Goal: Information Seeking & Learning: Learn about a topic

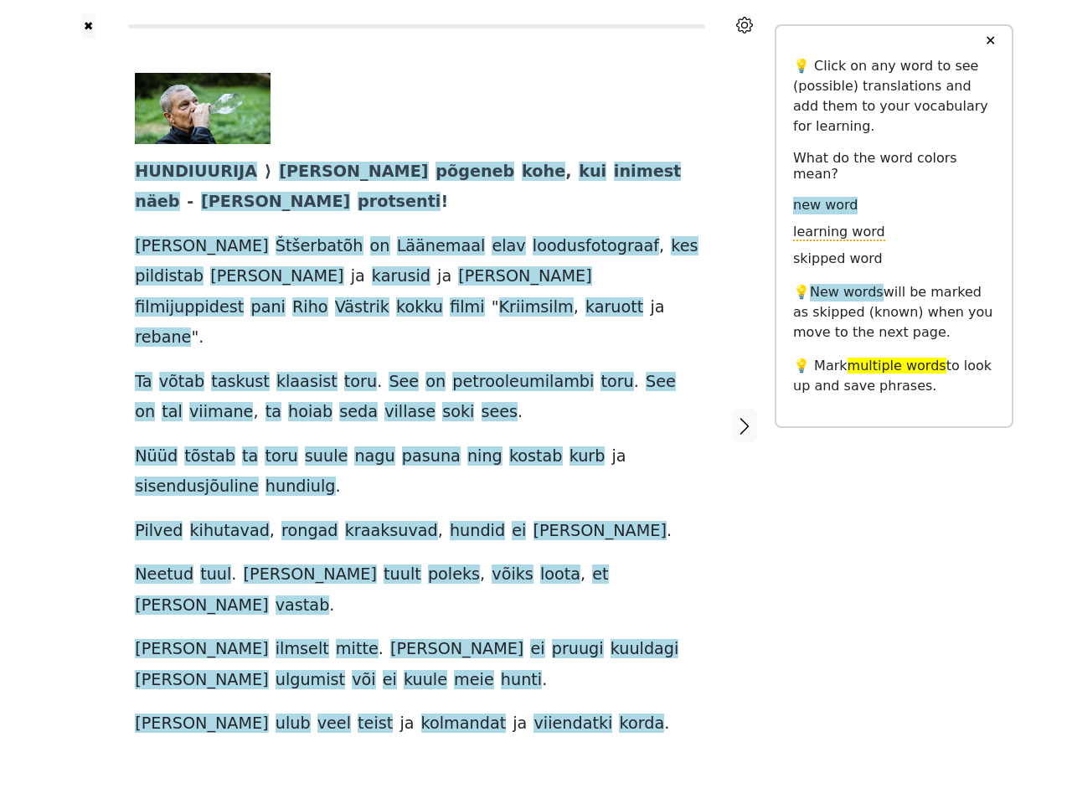
click at [569, 446] on span "kurb" at bounding box center [587, 456] width 36 height 21
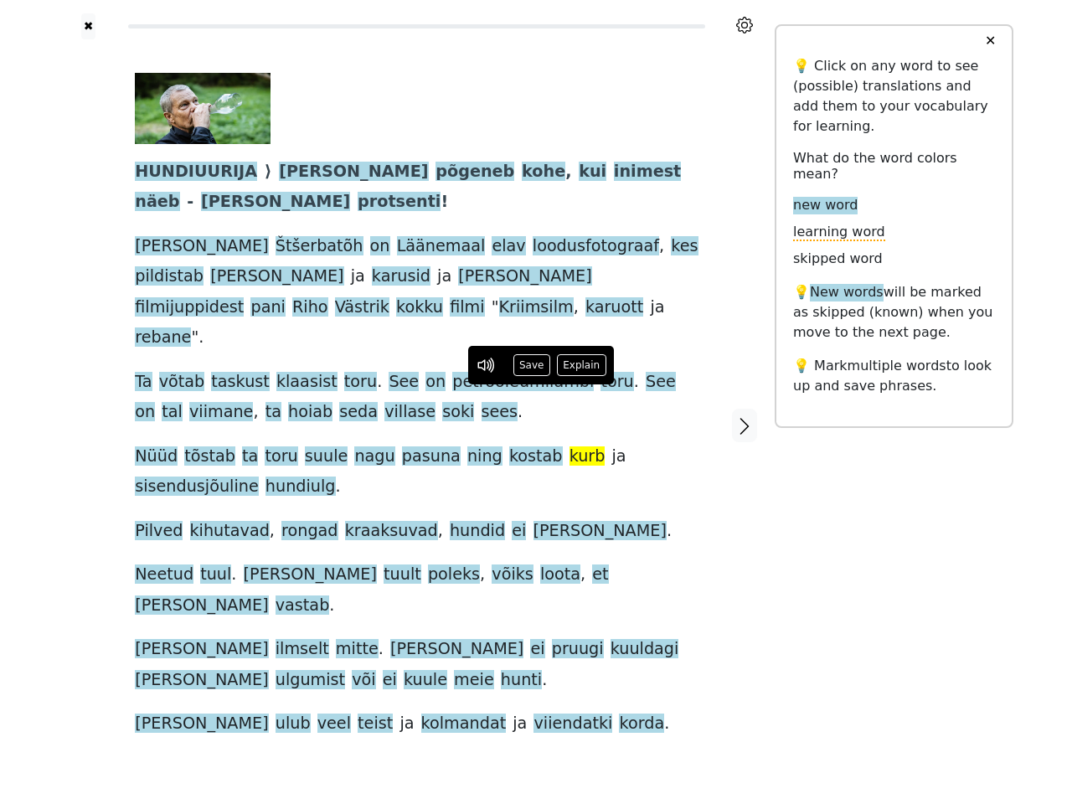
click at [744, 25] on icon at bounding box center [744, 25] width 17 height 17
click at [88, 391] on div at bounding box center [88, 424] width 59 height 771
click at [416, 446] on span "pasuna" at bounding box center [431, 456] width 59 height 21
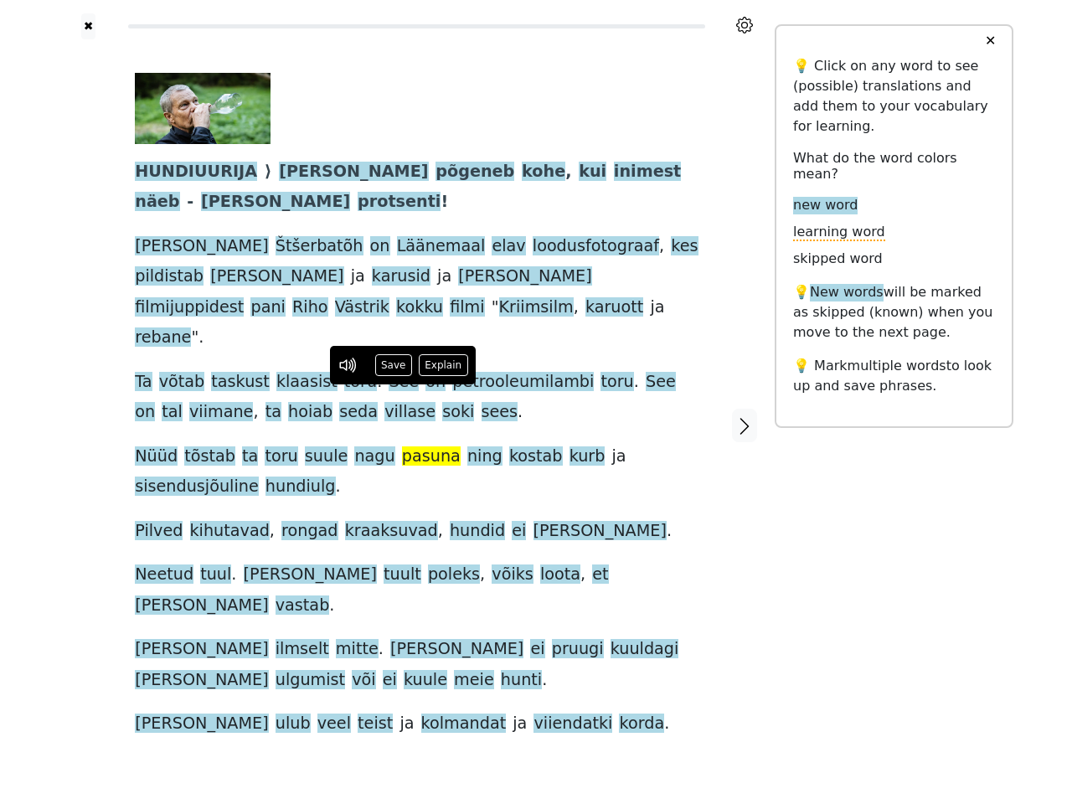
click at [190, 172] on span "HUNDIUURIJA" at bounding box center [196, 172] width 122 height 21
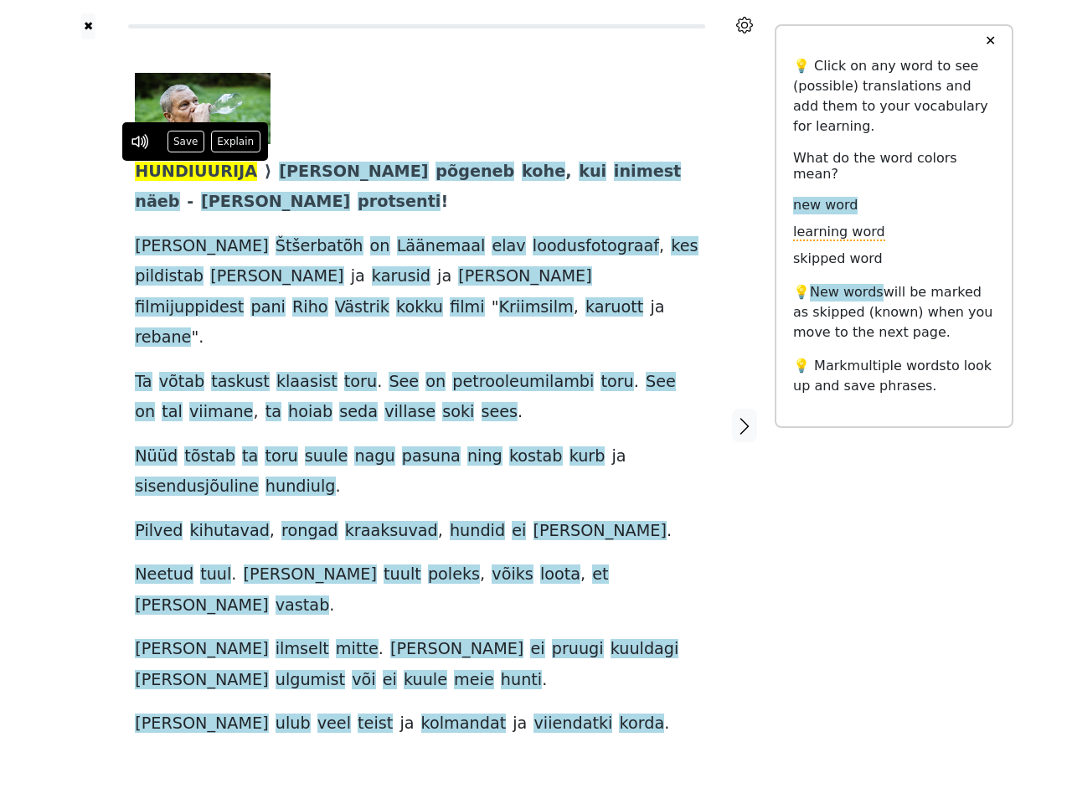
click at [281, 172] on span "[PERSON_NAME]" at bounding box center [353, 172] width 149 height 21
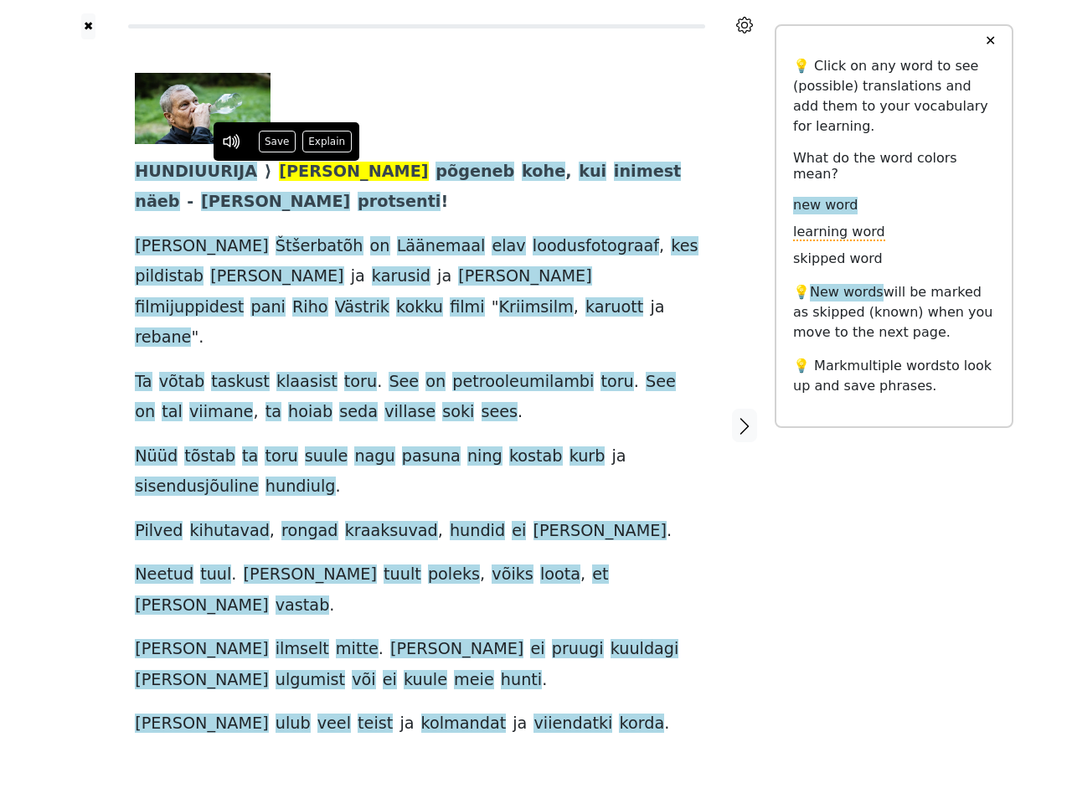
click at [435, 172] on span "põgeneb" at bounding box center [474, 172] width 79 height 21
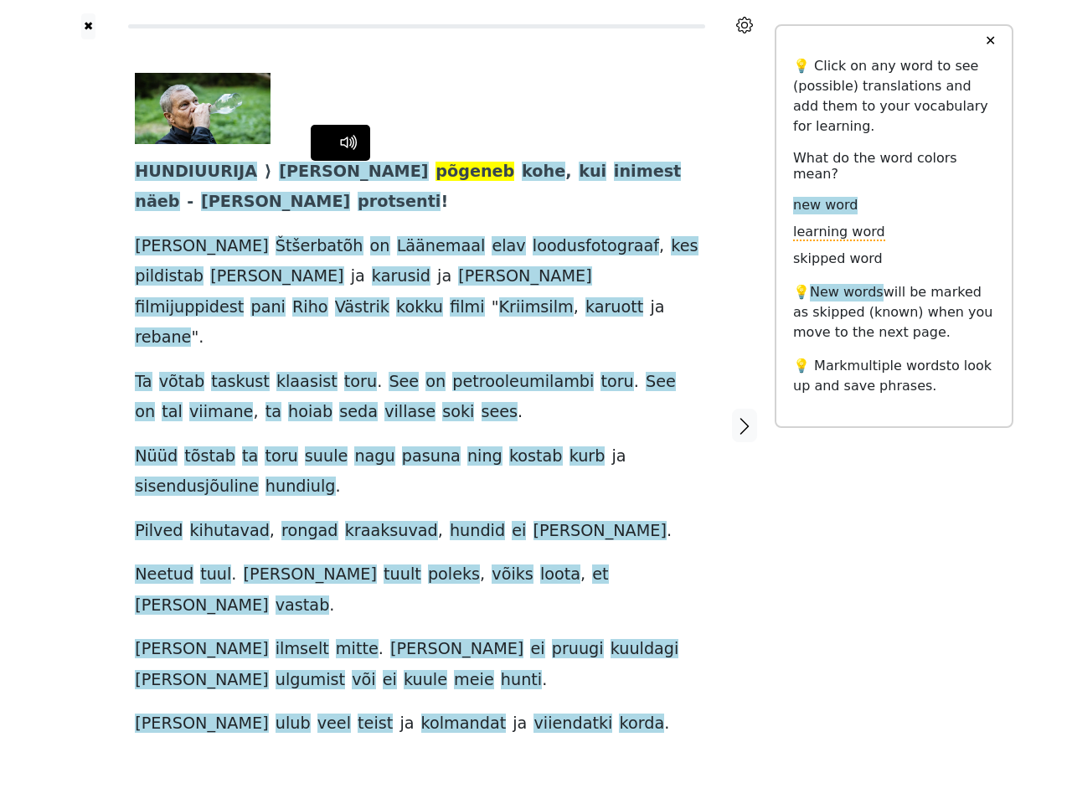
click at [522, 172] on span "kohe" at bounding box center [544, 172] width 44 height 21
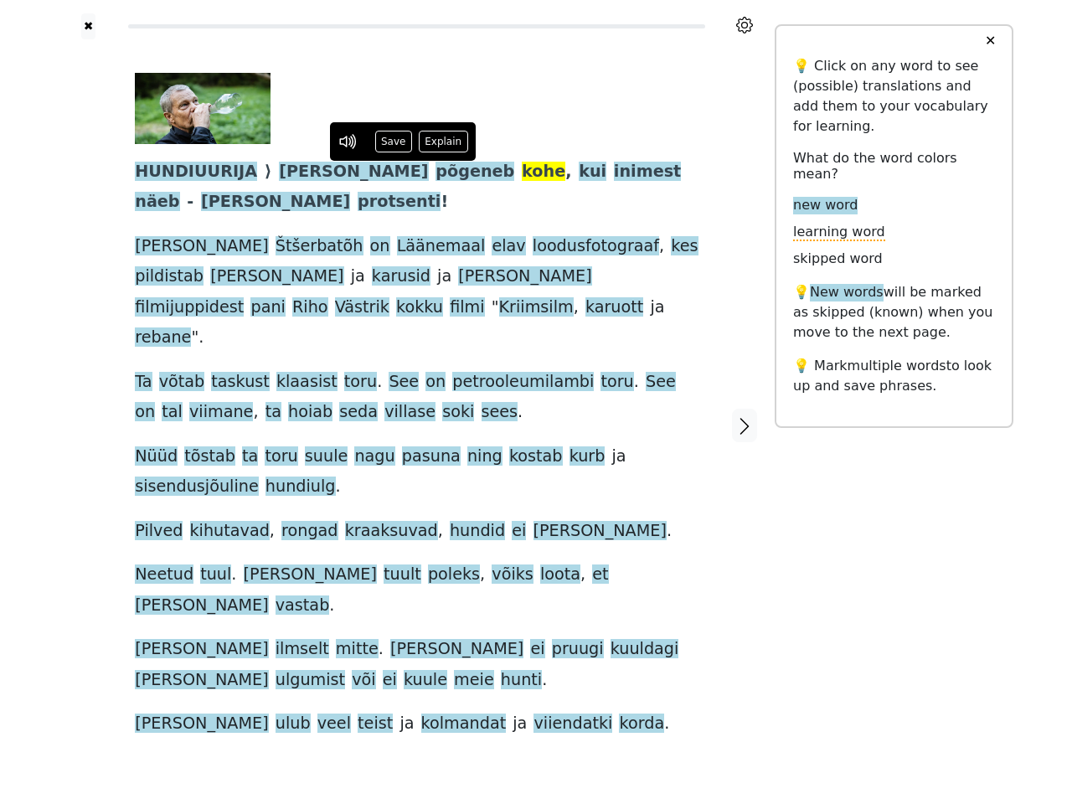
click at [579, 172] on span "kui" at bounding box center [593, 172] width 28 height 21
click at [614, 172] on span "inimest" at bounding box center [647, 172] width 67 height 21
